Goal: Transaction & Acquisition: Purchase product/service

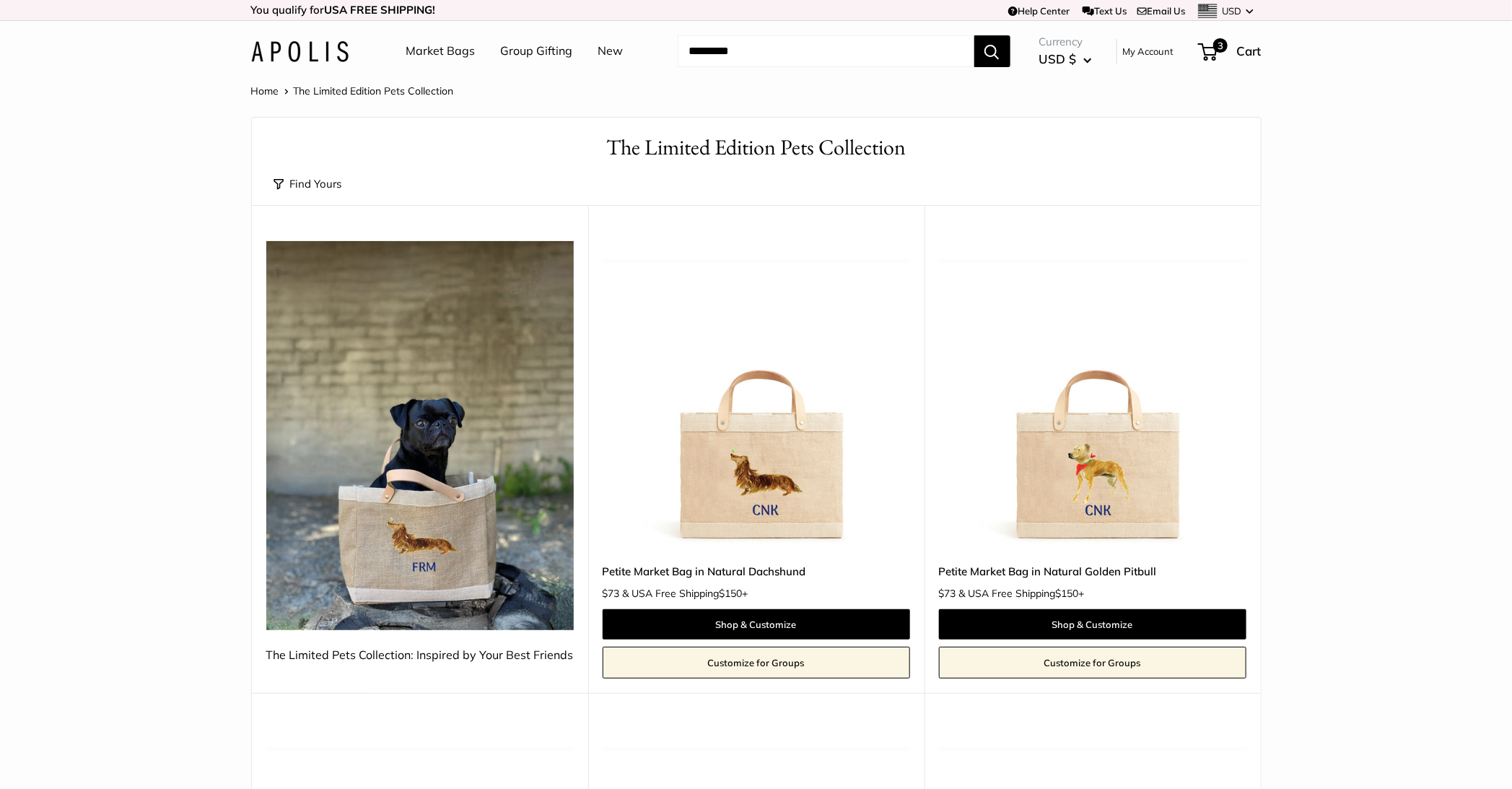
click at [790, 48] on input "Search..." at bounding box center [826, 51] width 297 height 32
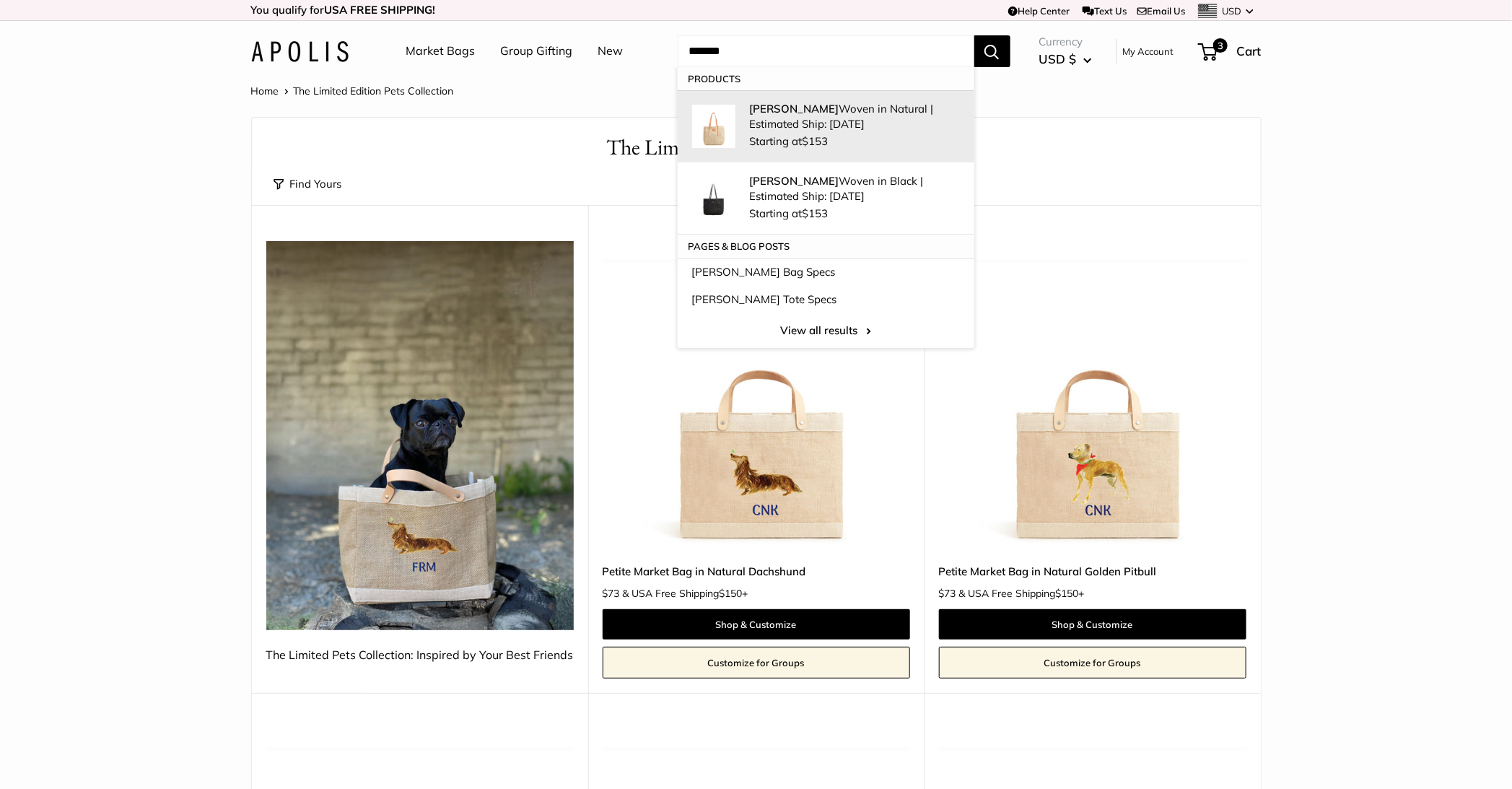
type input "*******"
click at [784, 125] on p "Mercado Woven in Natural | Estimated Ship: Oct. 19th" at bounding box center [855, 116] width 210 height 31
